Goal: Task Accomplishment & Management: Use online tool/utility

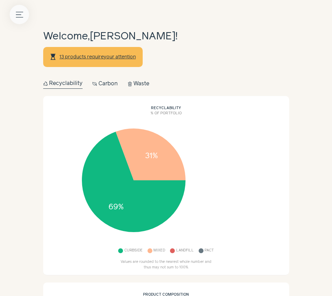
click at [20, 13] on icon "Menu button" at bounding box center [19, 14] width 7 height 7
click at [23, 20] on button "Menu button" at bounding box center [19, 14] width 19 height 19
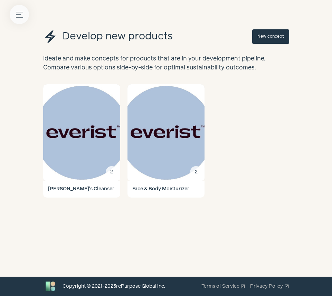
click at [22, 17] on icon "Menu button" at bounding box center [19, 14] width 7 height 7
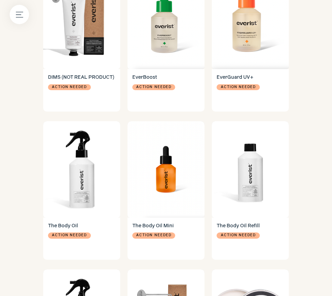
scroll to position [472, 0]
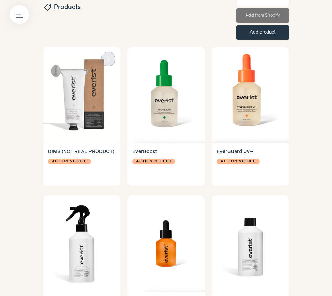
click at [92, 134] on img at bounding box center [81, 95] width 77 height 96
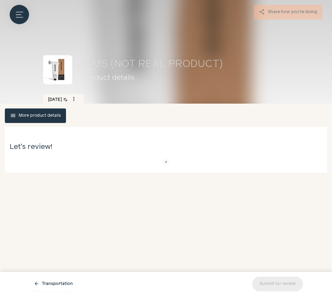
click at [14, 114] on span "menu" at bounding box center [13, 116] width 6 height 6
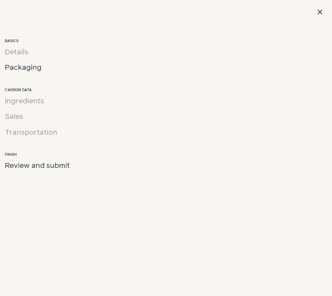
click at [24, 65] on span "Packaging" at bounding box center [23, 67] width 37 height 11
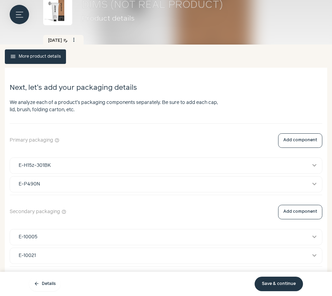
scroll to position [120, 0]
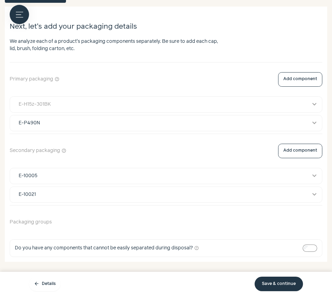
click at [83, 103] on div "E-H15z-301BK" at bounding box center [159, 104] width 291 height 7
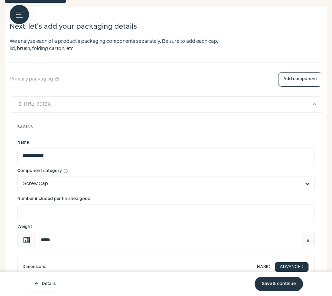
click at [52, 104] on div "E-H15z-301BK" at bounding box center [159, 104] width 291 height 7
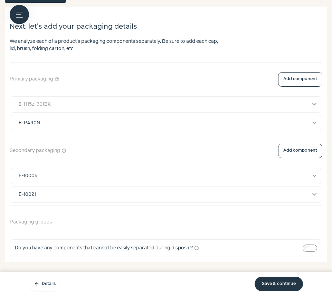
click at [46, 103] on div "E-H15z-301BK" at bounding box center [35, 104] width 32 height 7
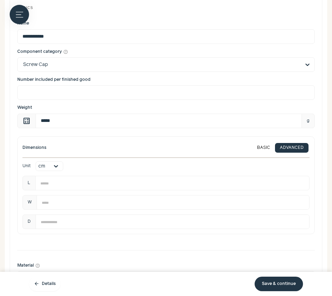
scroll to position [99, 0]
